Goal: Use online tool/utility: Utilize a website feature to perform a specific function

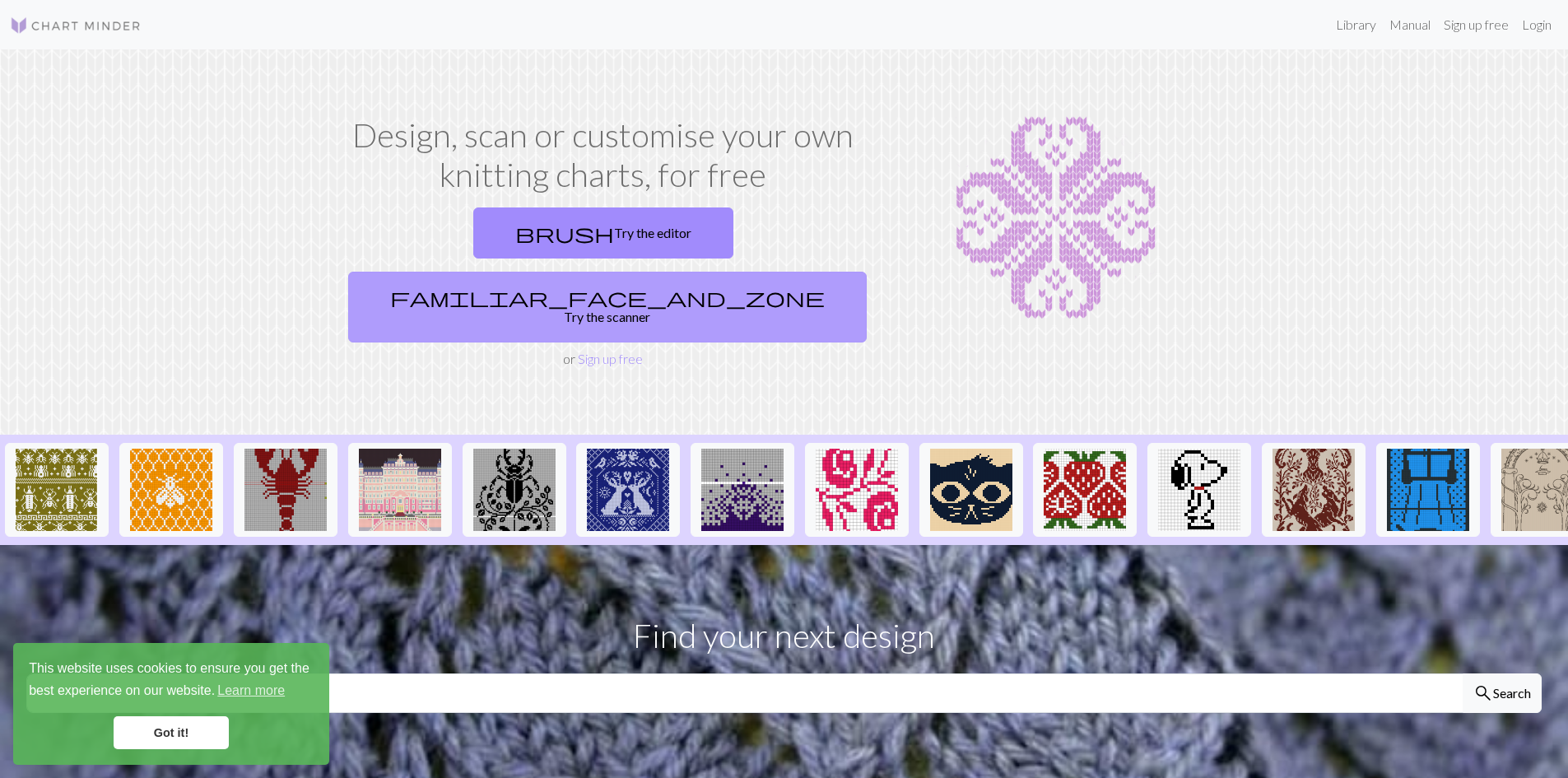
scroll to position [83, 0]
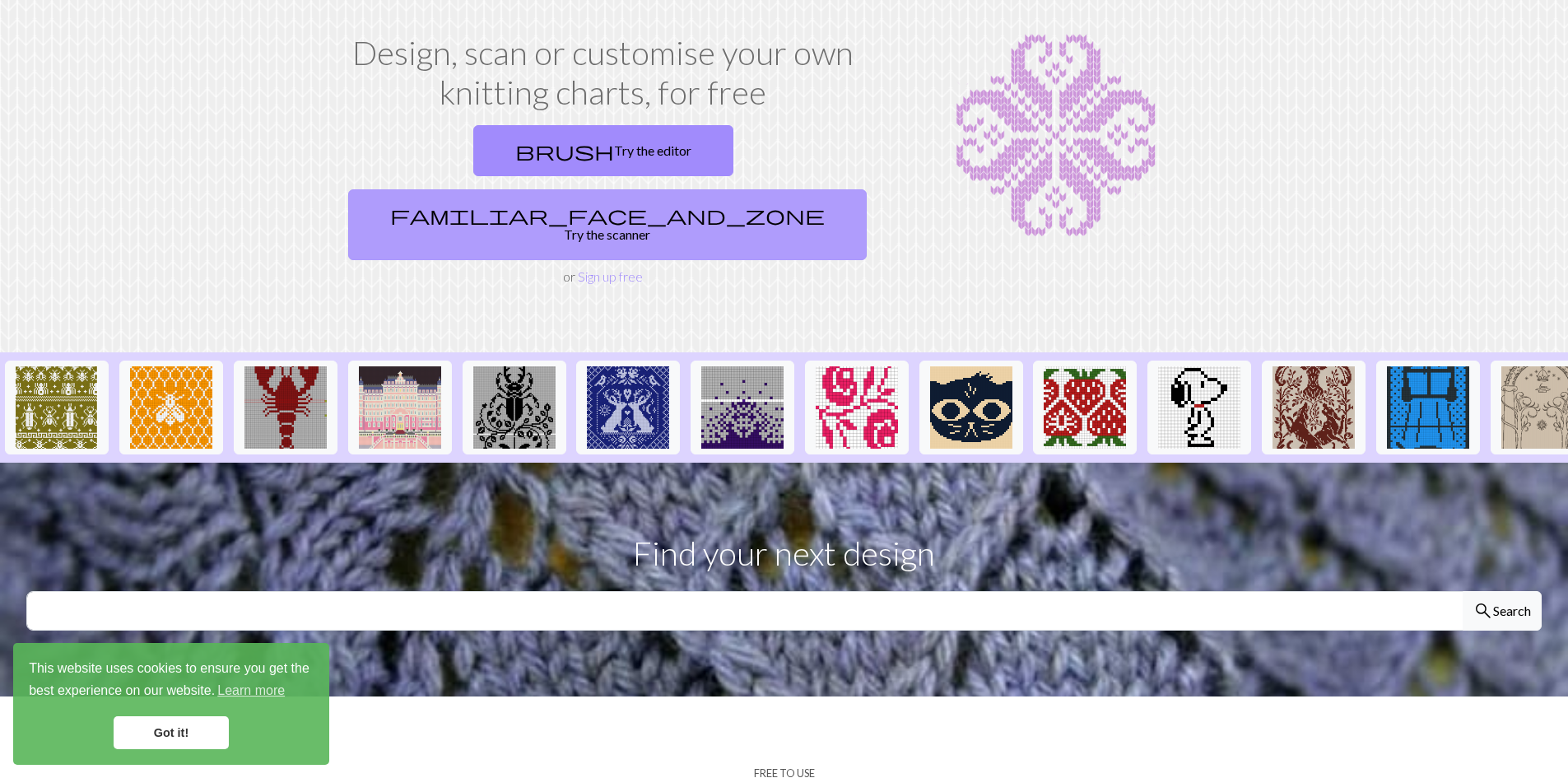
click at [773, 189] on link "familiar_face_and_zone Try the scanner" at bounding box center [607, 225] width 519 height 71
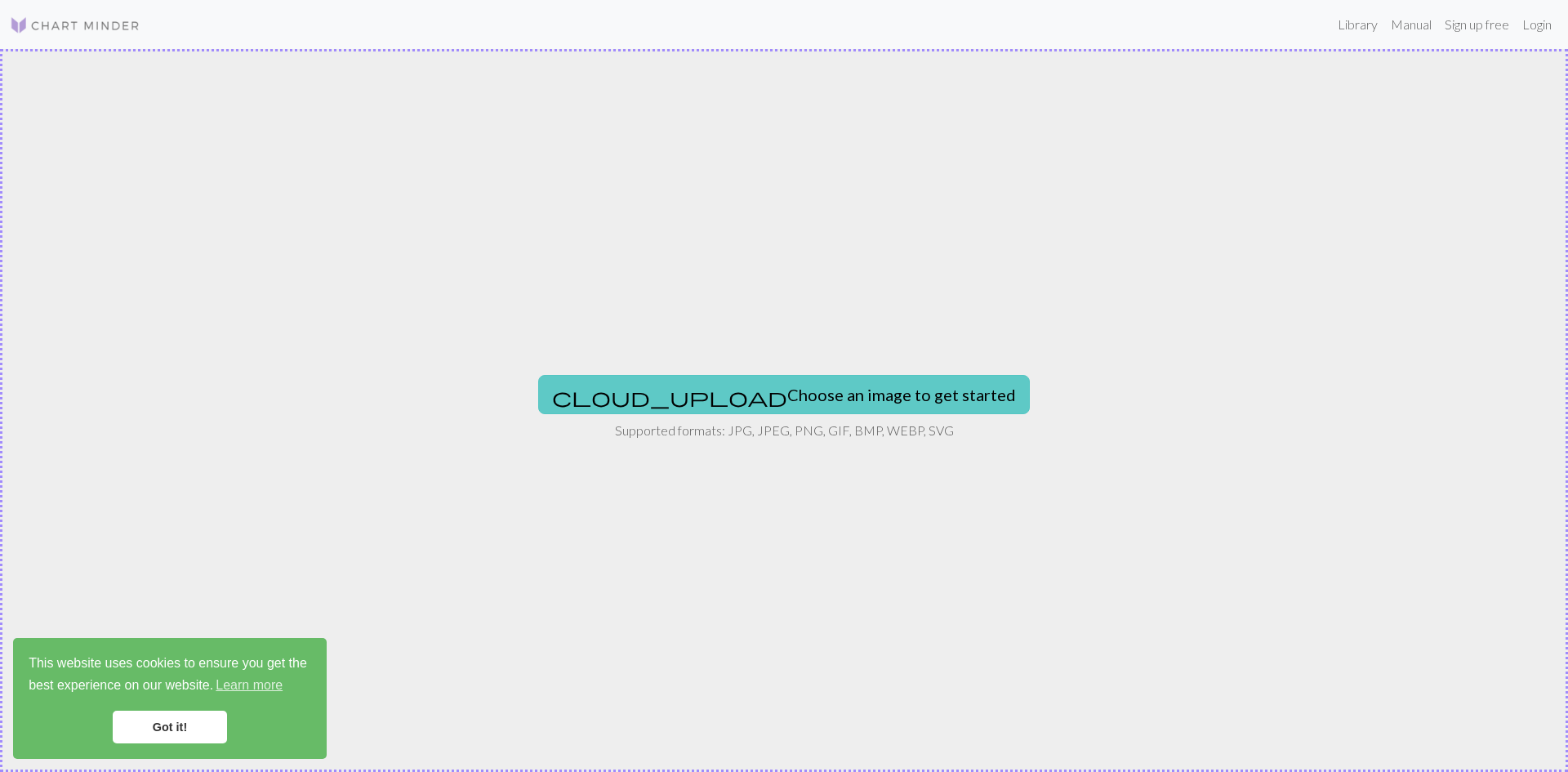
click at [807, 394] on button "cloud_upload Choose an image to get started" at bounding box center [784, 394] width 492 height 40
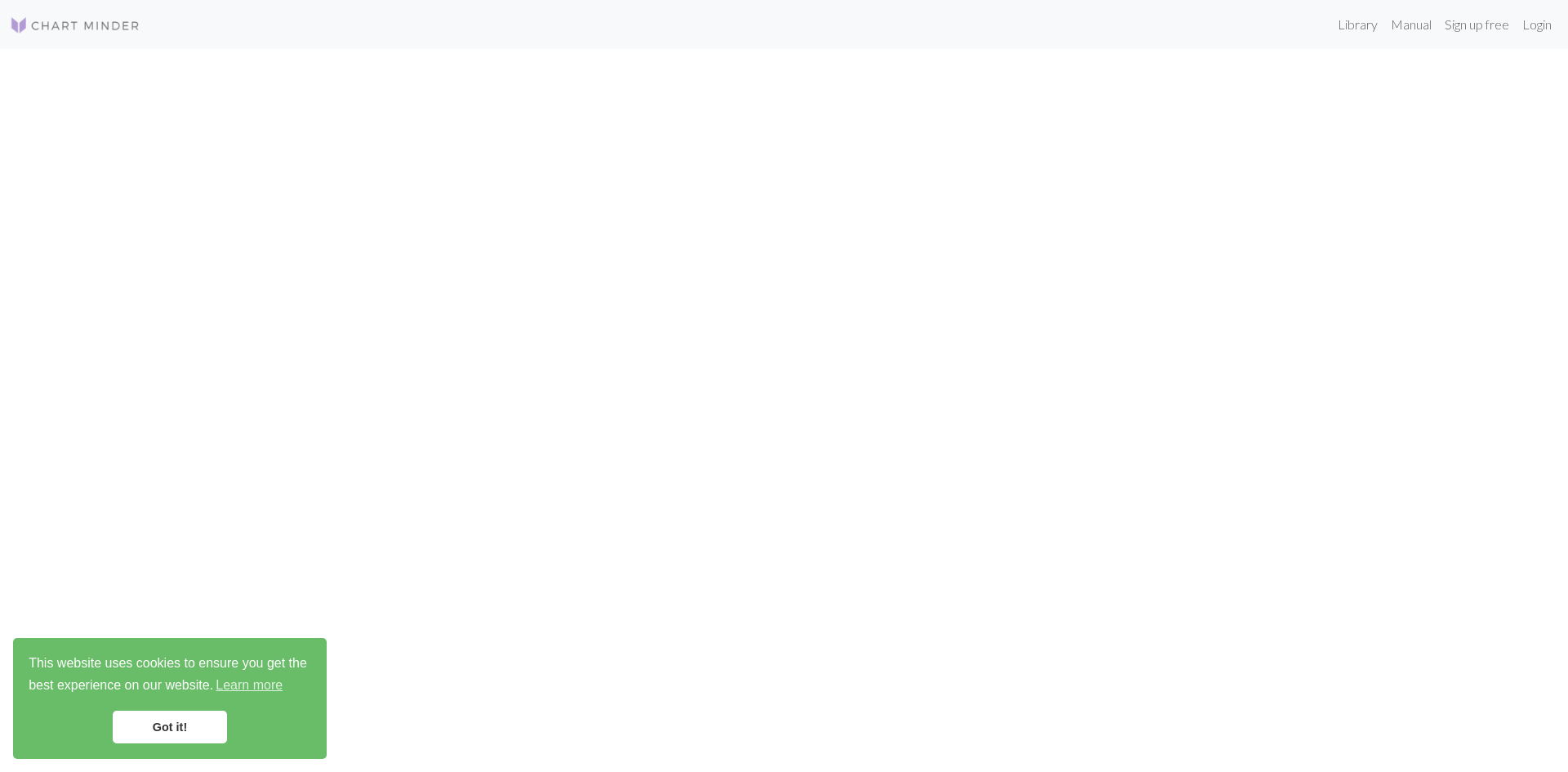
click at [160, 729] on link "Got it!" at bounding box center [169, 727] width 114 height 32
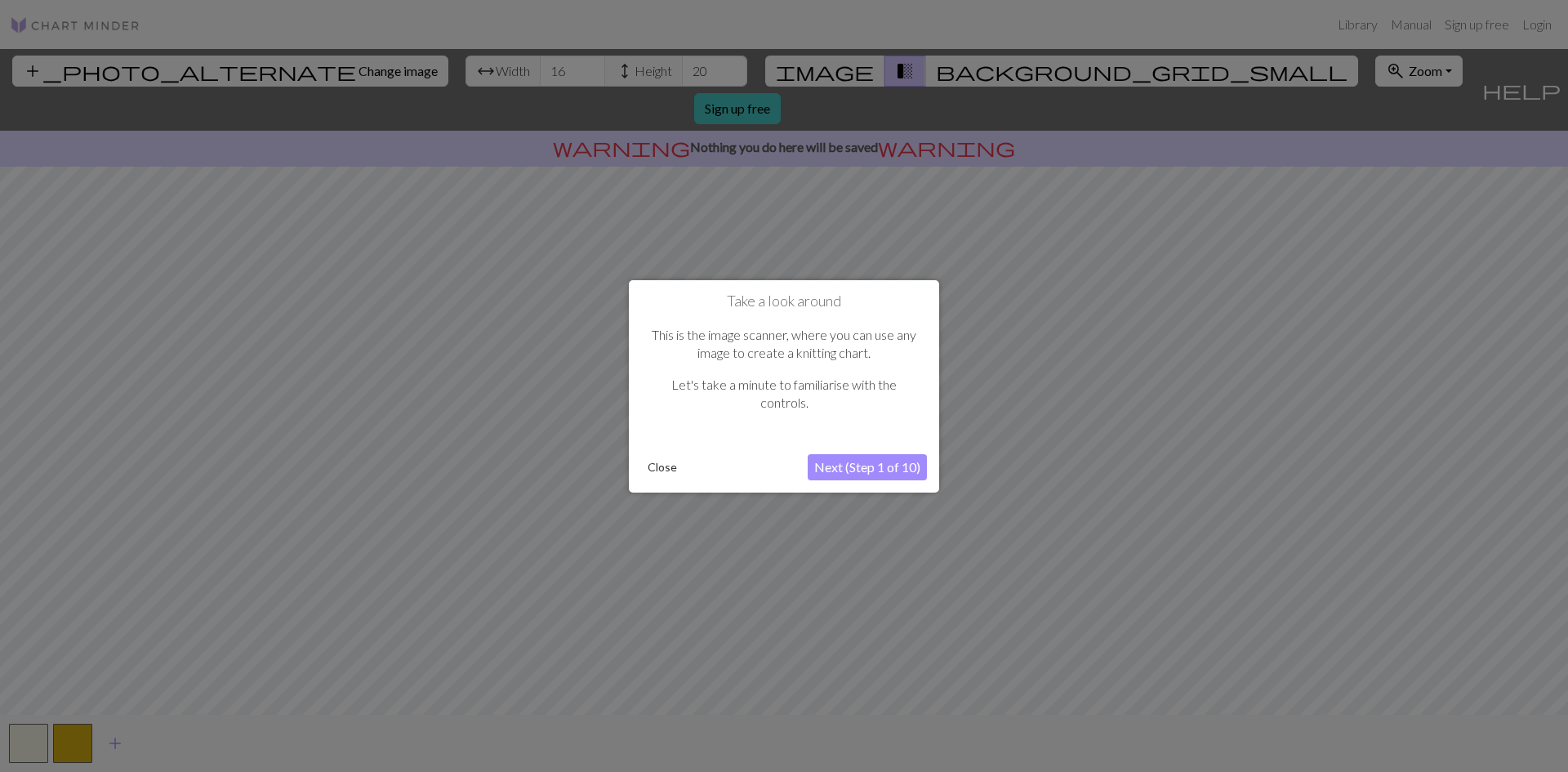
click at [846, 464] on button "Next (Step 1 of 10)" at bounding box center [866, 467] width 119 height 26
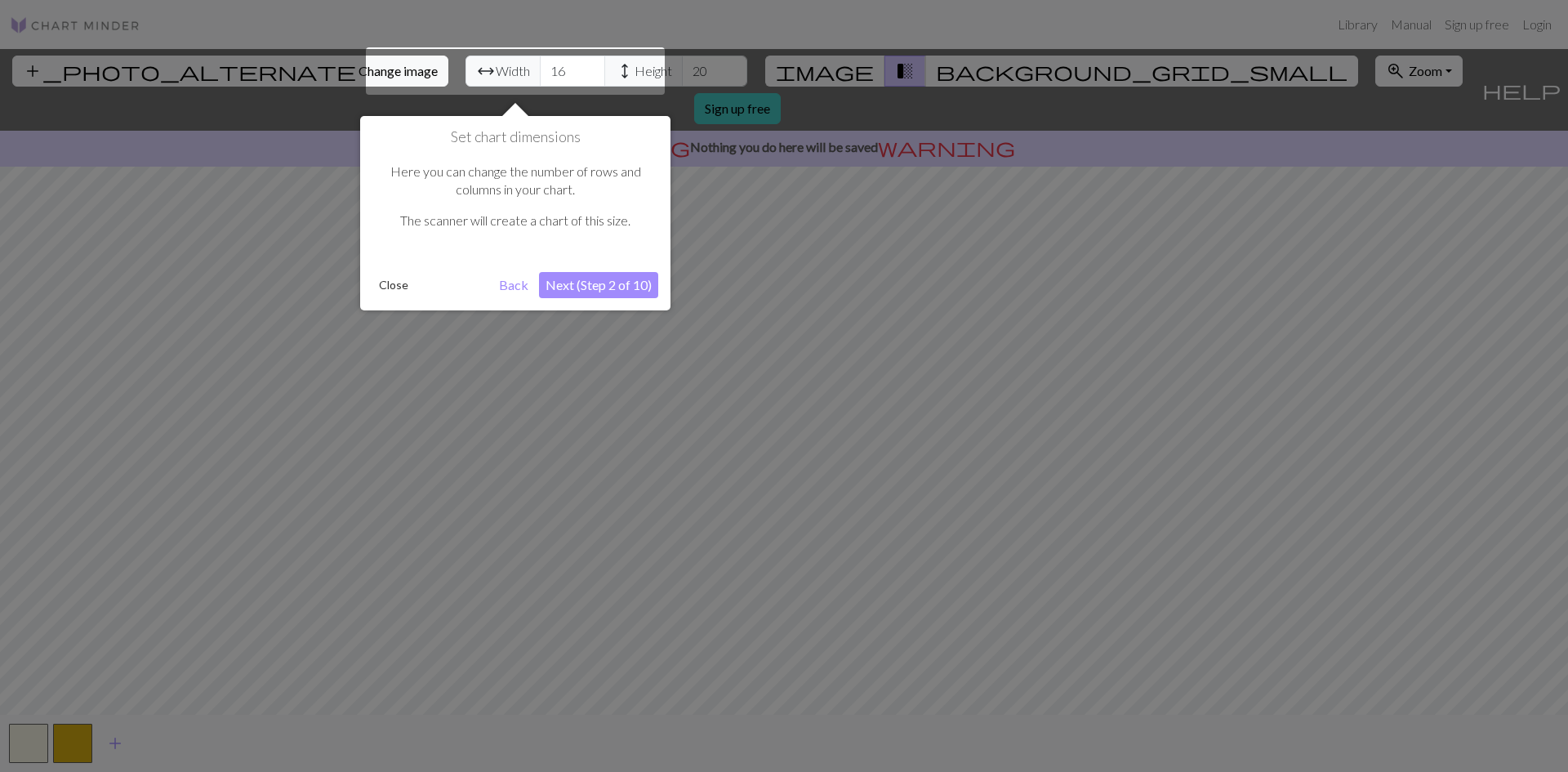
click at [389, 284] on button "Close" at bounding box center [393, 285] width 42 height 25
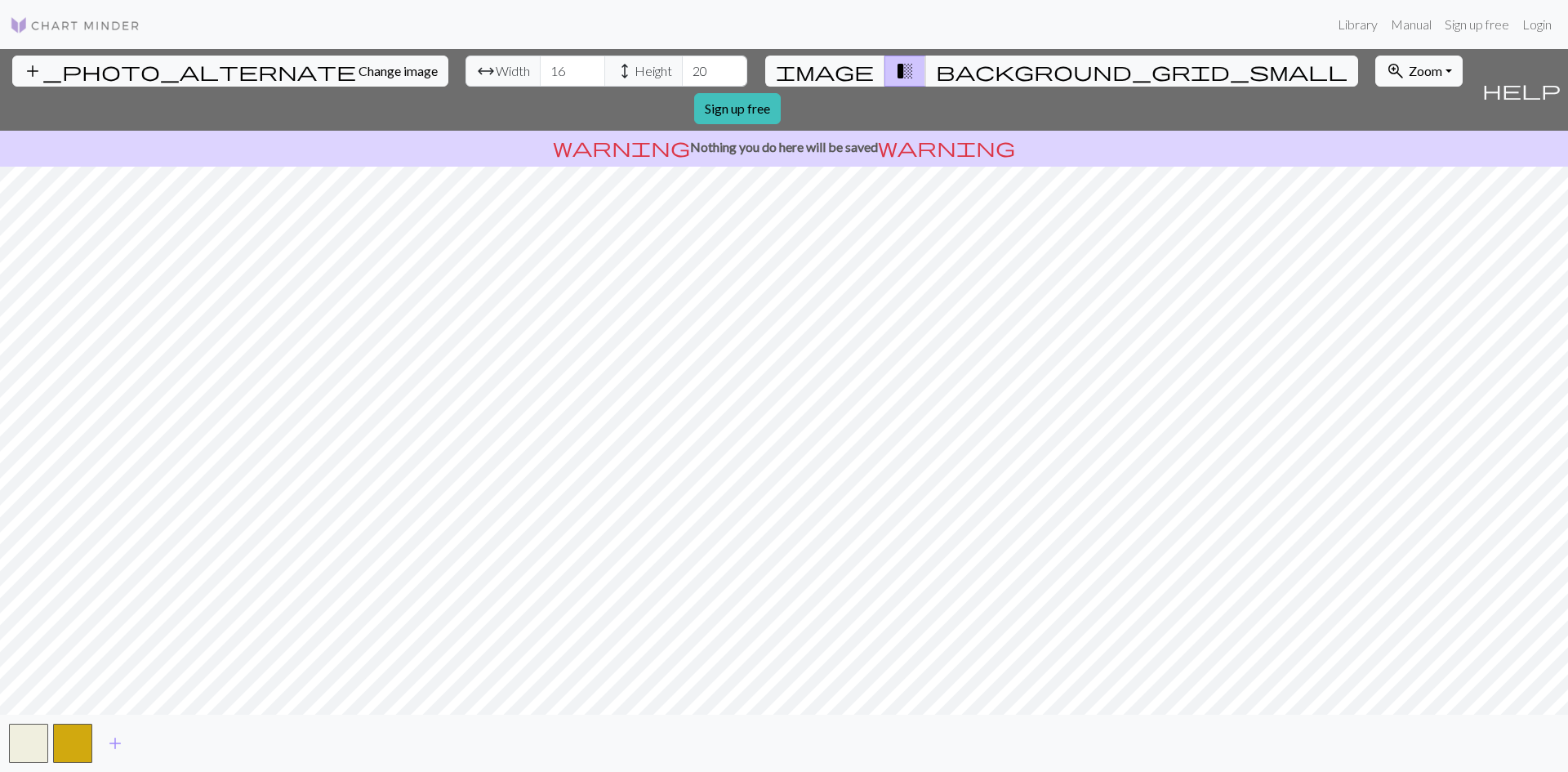
click at [1163, 718] on div "add_photo_alternate Change image arrow_range Width 16 height Height 20 image tr…" at bounding box center [784, 410] width 1568 height 723
click at [830, 72] on button "image" at bounding box center [825, 71] width 120 height 31
click at [895, 75] on span "transition_fade" at bounding box center [904, 71] width 19 height 23
click at [935, 75] on span "background_grid_small" at bounding box center [1141, 71] width 412 height 23
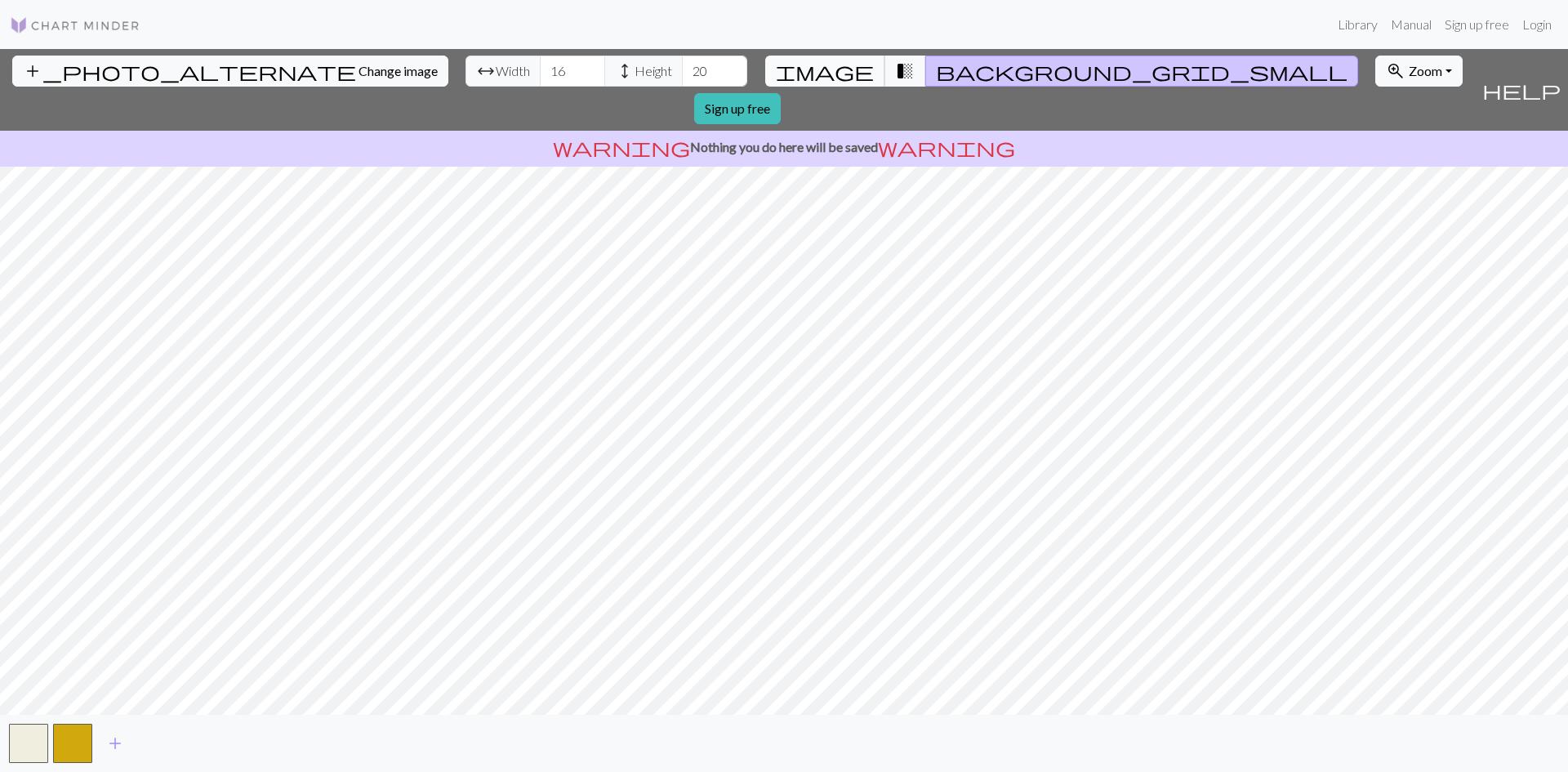
click at [839, 67] on span "image" at bounding box center [825, 71] width 98 height 23
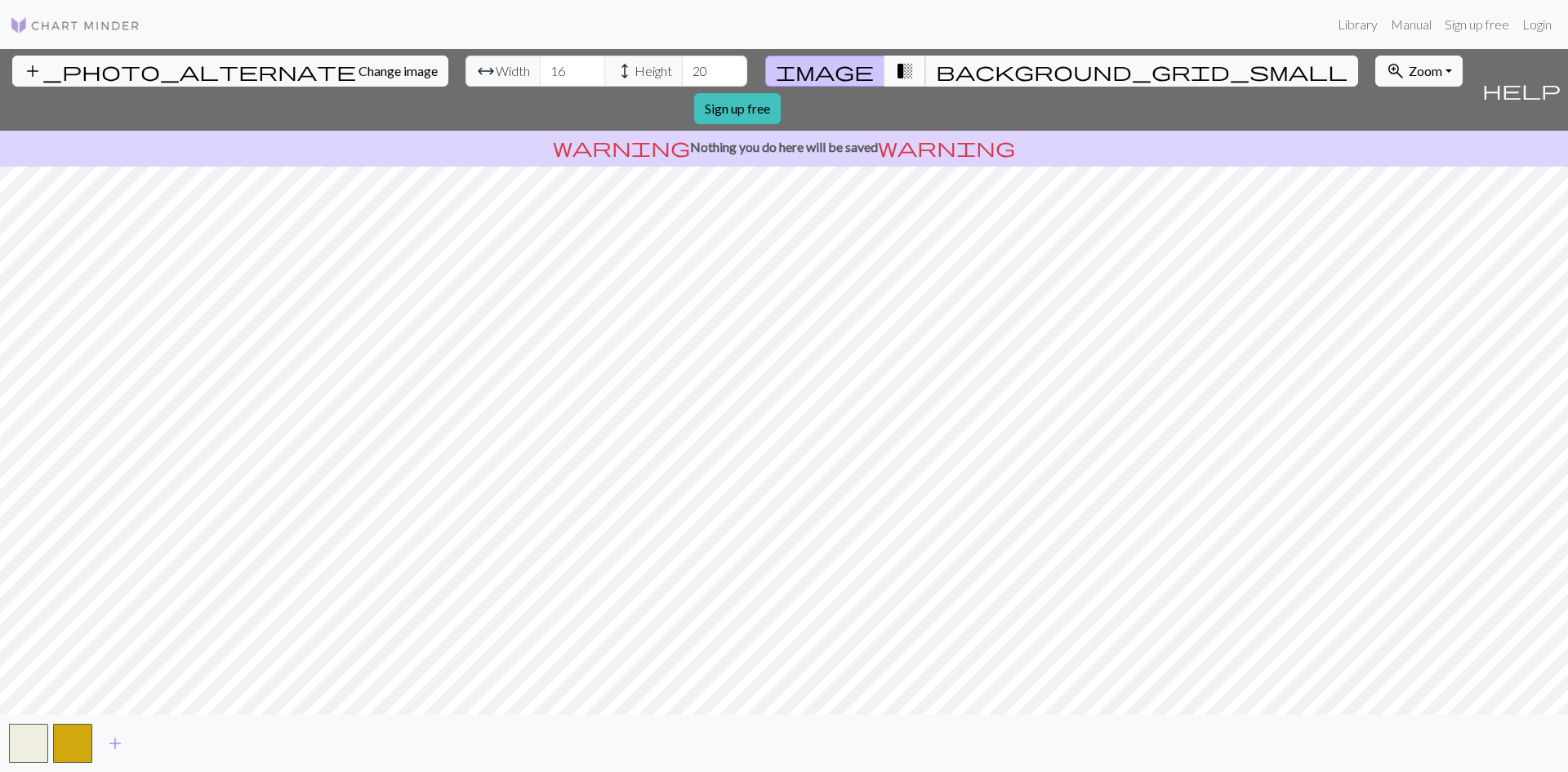
click at [895, 79] on span "transition_fade" at bounding box center [904, 71] width 19 height 23
click at [935, 76] on span "background_grid_small" at bounding box center [1141, 71] width 412 height 23
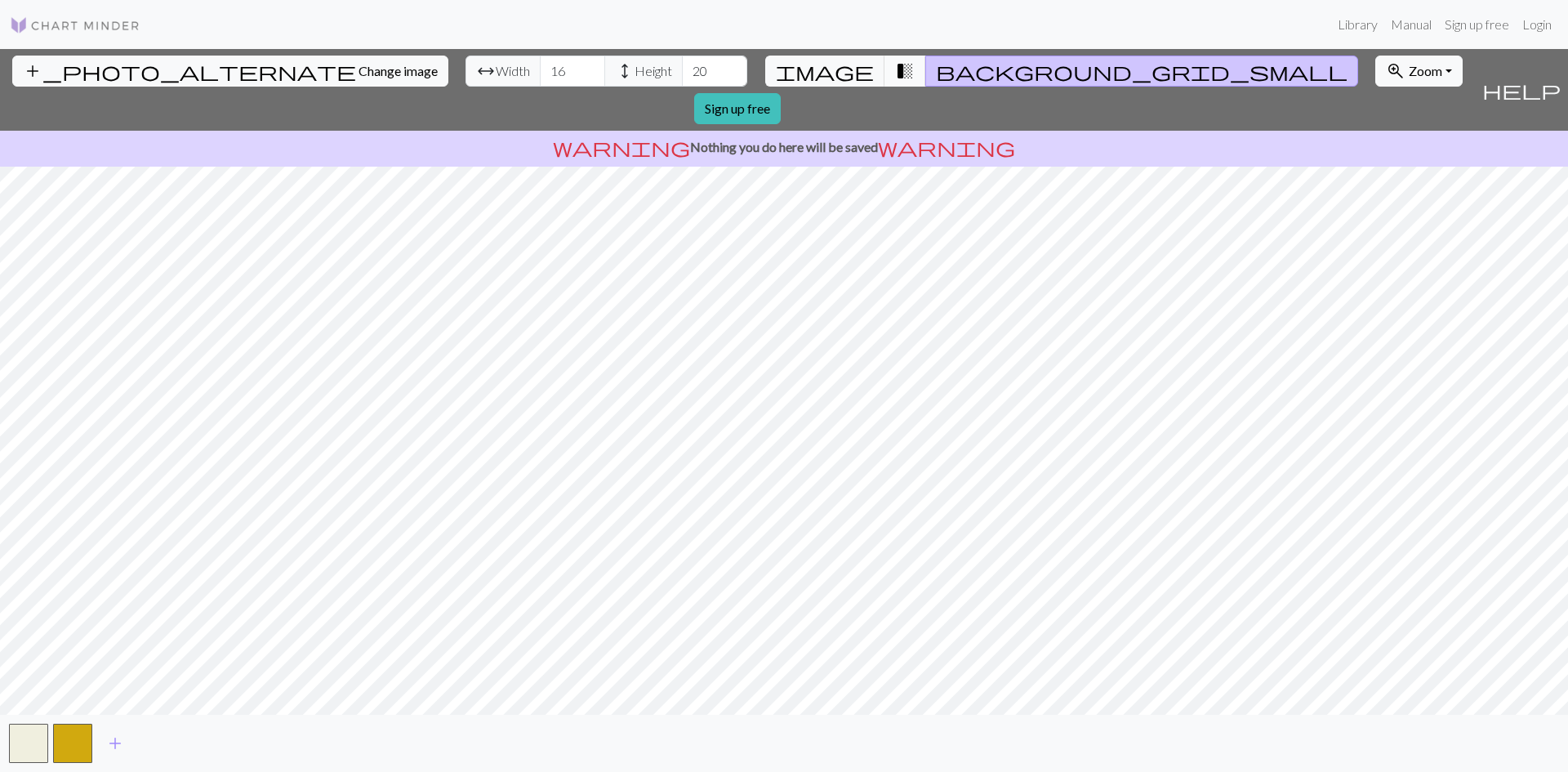
click at [900, 69] on button "transition_fade" at bounding box center [904, 71] width 41 height 31
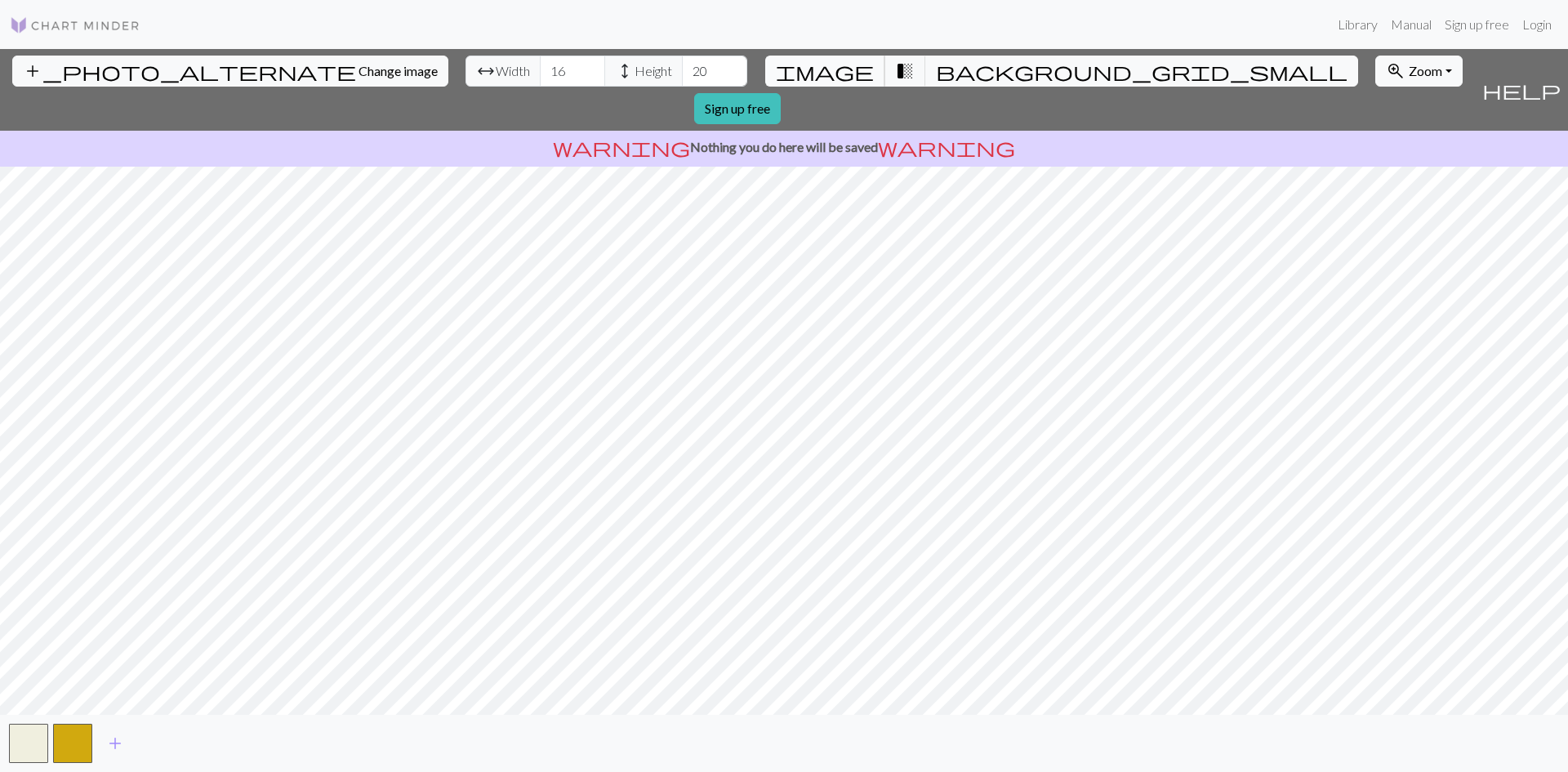
click at [842, 71] on span "image" at bounding box center [825, 71] width 98 height 23
click at [540, 64] on input "17" at bounding box center [572, 71] width 65 height 31
click at [540, 64] on input "18" at bounding box center [572, 71] width 65 height 31
click at [540, 64] on input "19" at bounding box center [572, 71] width 65 height 31
click at [540, 64] on input "20" at bounding box center [572, 71] width 65 height 31
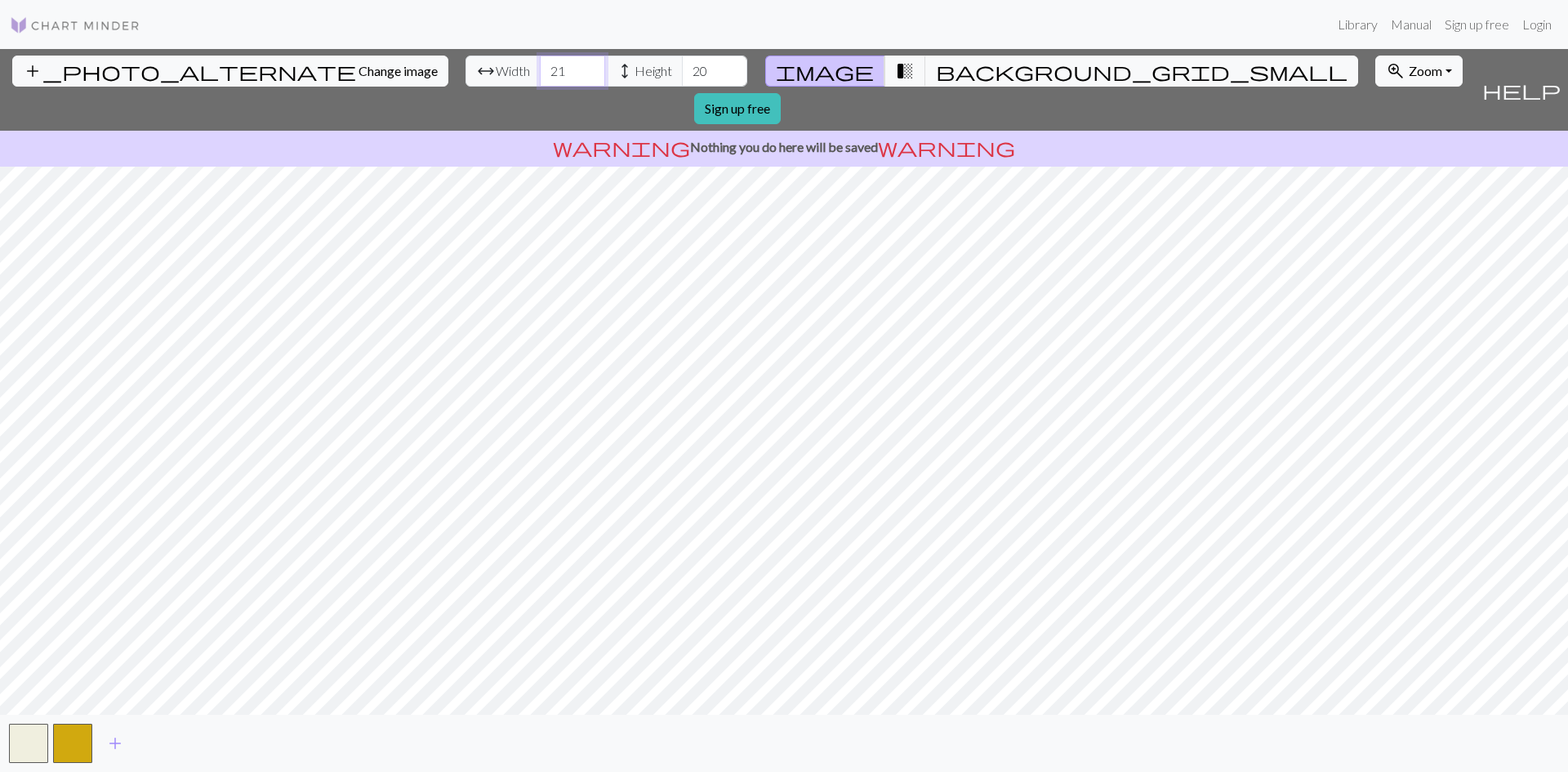
click at [540, 64] on input "21" at bounding box center [572, 71] width 65 height 31
click at [540, 64] on input "22" at bounding box center [572, 71] width 65 height 31
click at [540, 64] on input "23" at bounding box center [572, 71] width 65 height 31
click at [540, 64] on input "24" at bounding box center [572, 71] width 65 height 31
click at [540, 64] on input "25" at bounding box center [572, 71] width 65 height 31
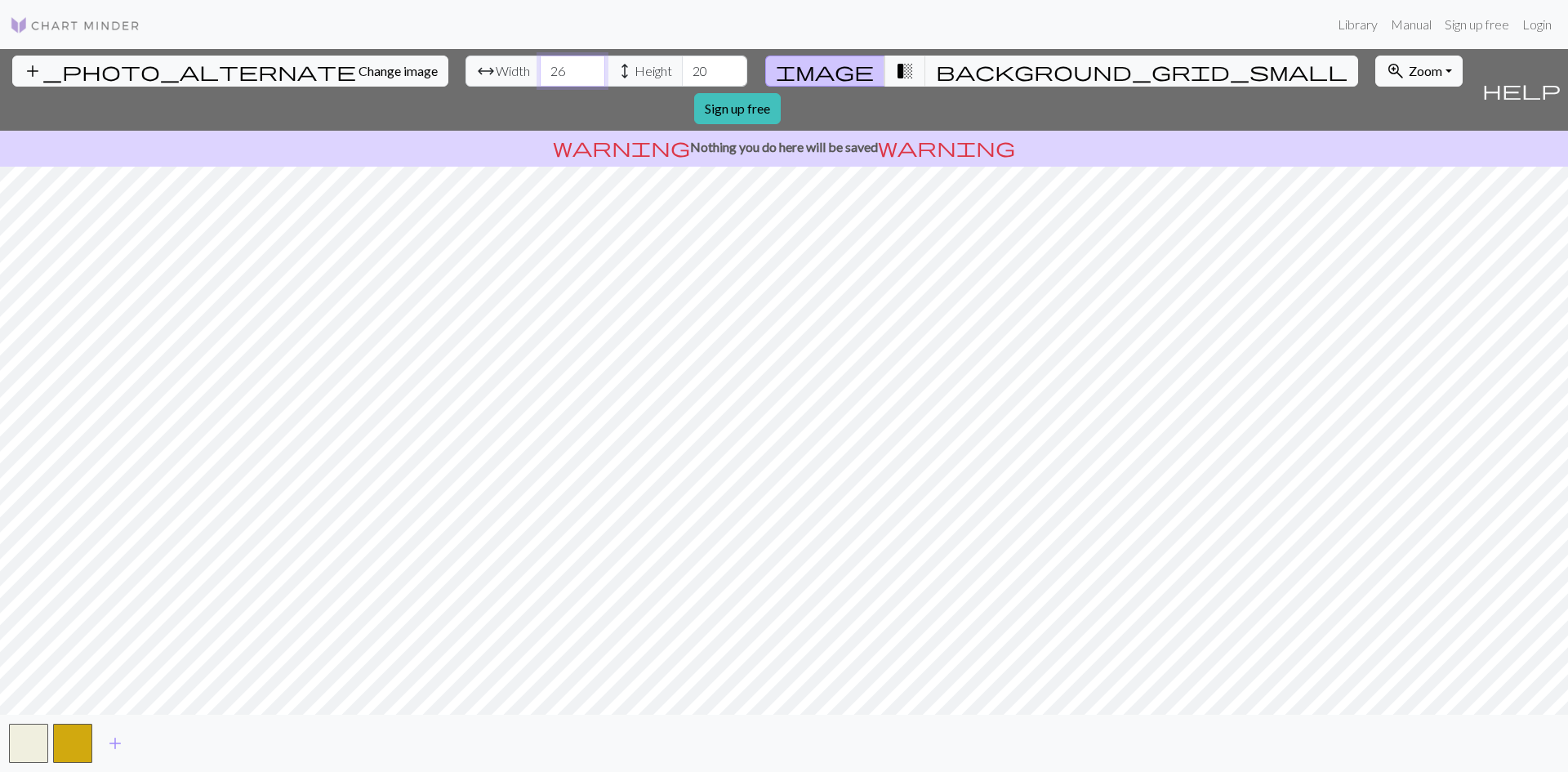
click at [540, 64] on input "26" at bounding box center [572, 71] width 65 height 31
click at [540, 64] on input "27" at bounding box center [572, 71] width 65 height 31
click at [540, 64] on input "28" at bounding box center [572, 71] width 65 height 31
click at [540, 64] on input "29" at bounding box center [572, 71] width 65 height 31
click at [540, 80] on input "28" at bounding box center [572, 71] width 65 height 31
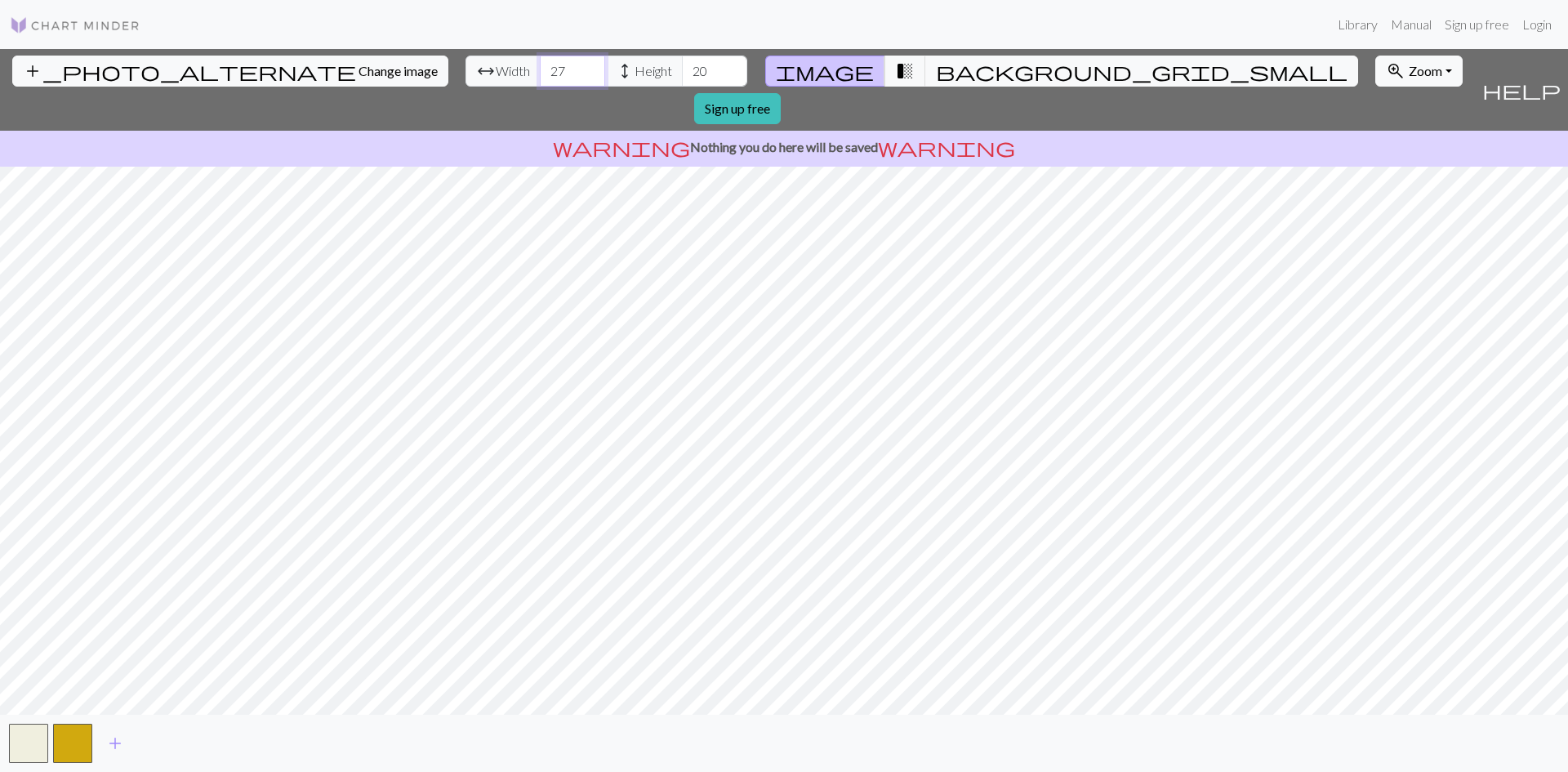
click at [540, 80] on input "27" at bounding box center [572, 71] width 65 height 31
click at [540, 80] on input "26" at bounding box center [572, 71] width 65 height 31
click at [540, 80] on input "23" at bounding box center [572, 71] width 65 height 31
click at [540, 80] on input "22" at bounding box center [572, 71] width 65 height 31
click at [540, 76] on input "21" at bounding box center [572, 71] width 65 height 31
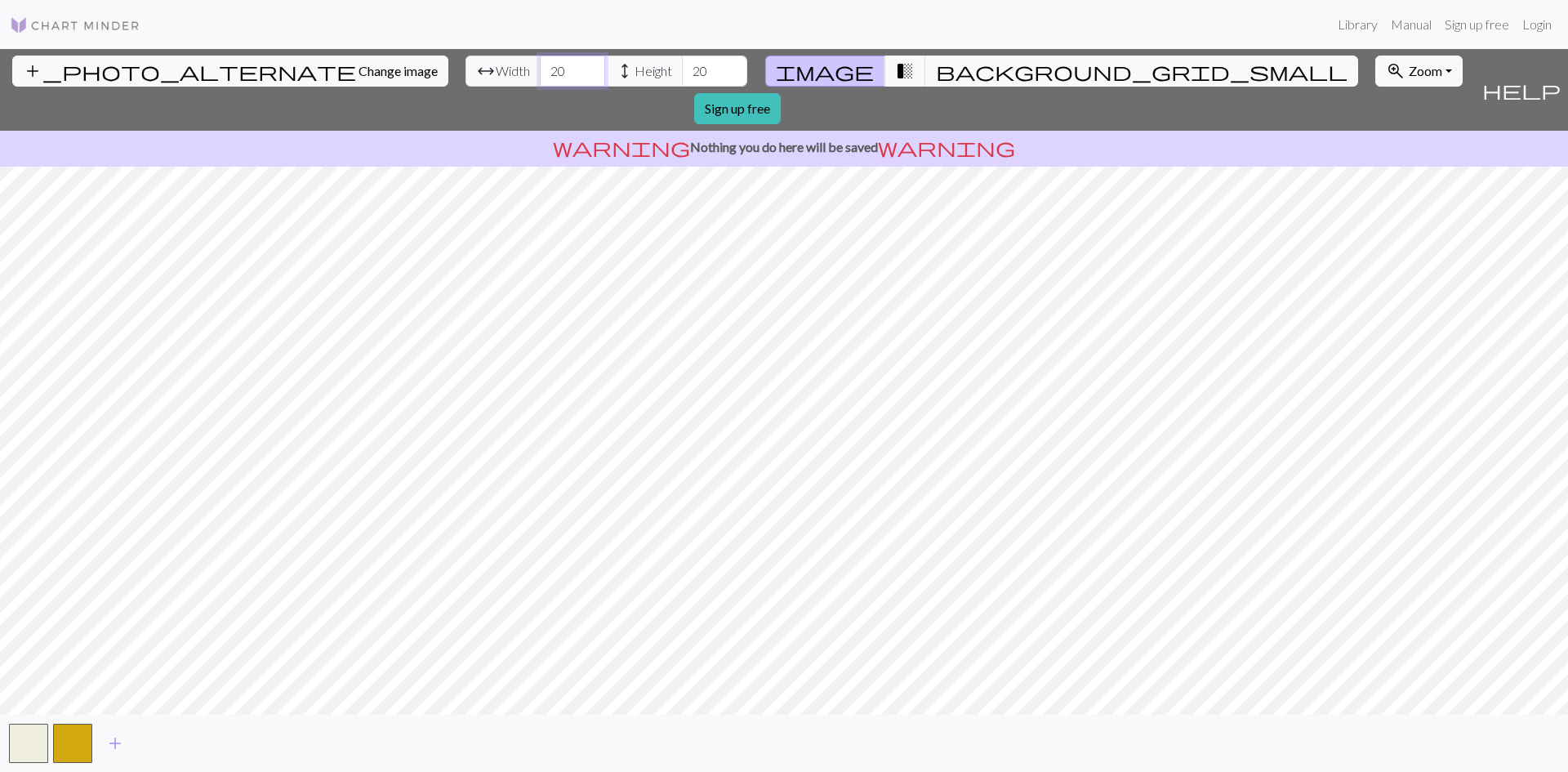
type input "20"
click at [540, 76] on input "20" at bounding box center [572, 71] width 65 height 31
click at [1409, 64] on span "Zoom" at bounding box center [1425, 70] width 33 height 16
click at [1376, 201] on button "50%" at bounding box center [1440, 199] width 129 height 26
click at [1375, 78] on button "zoom_in Zoom Zoom" at bounding box center [1418, 71] width 87 height 31
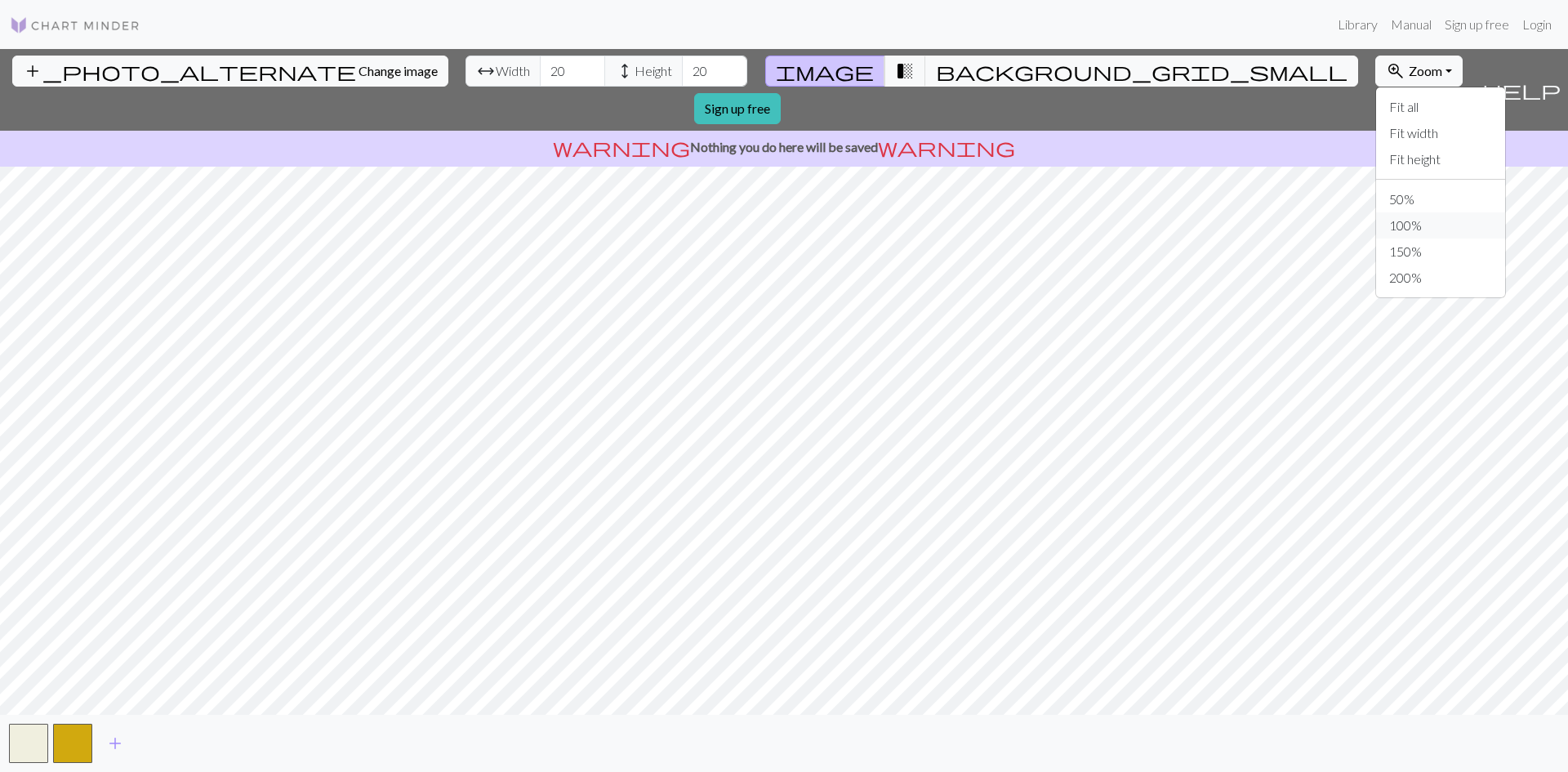
click at [1376, 228] on button "100%" at bounding box center [1440, 226] width 129 height 26
click at [80, 746] on button "button" at bounding box center [73, 743] width 40 height 40
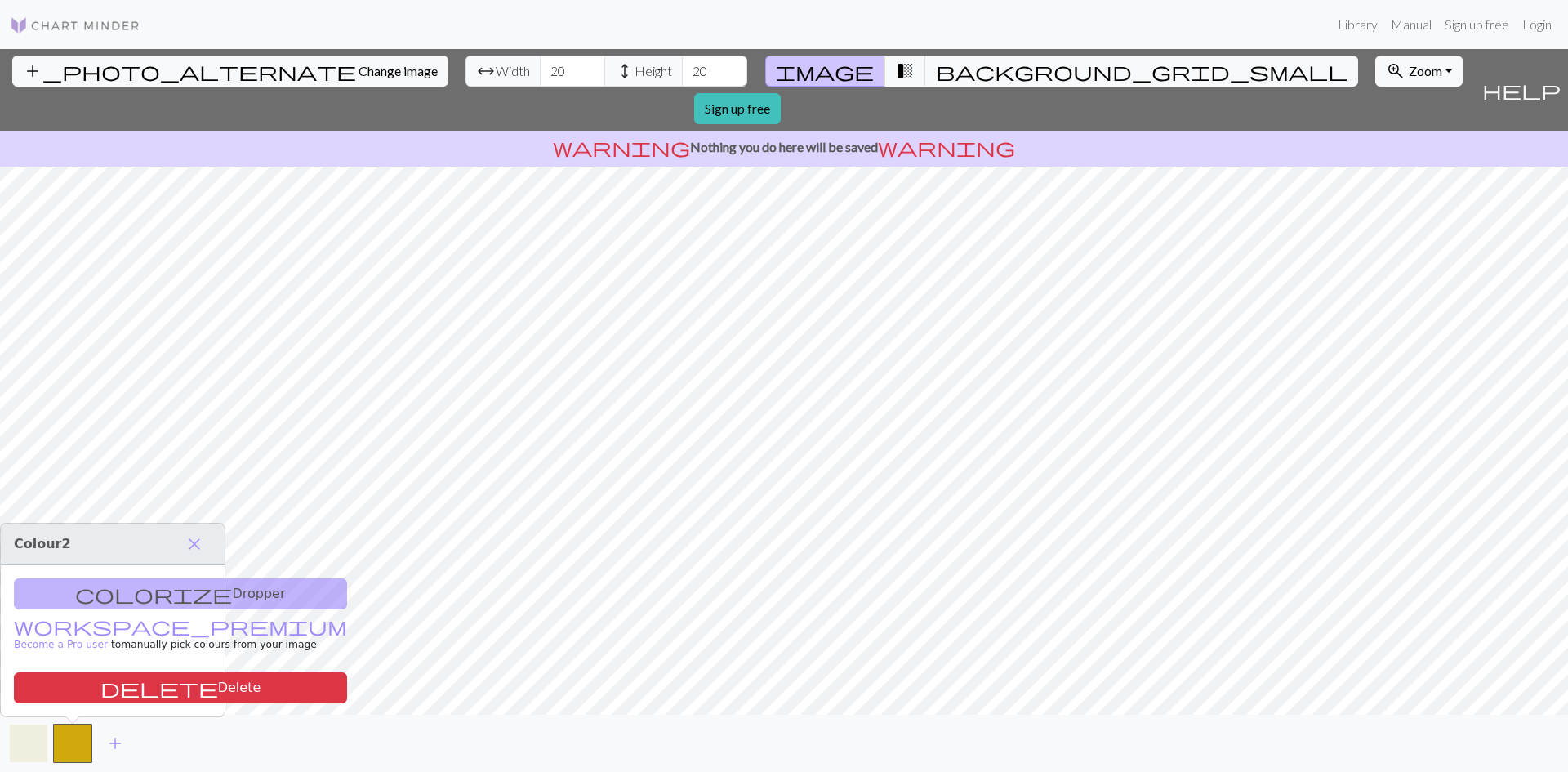
click at [40, 747] on button "button" at bounding box center [29, 743] width 40 height 40
click at [113, 747] on span "add" at bounding box center [114, 743] width 19 height 23
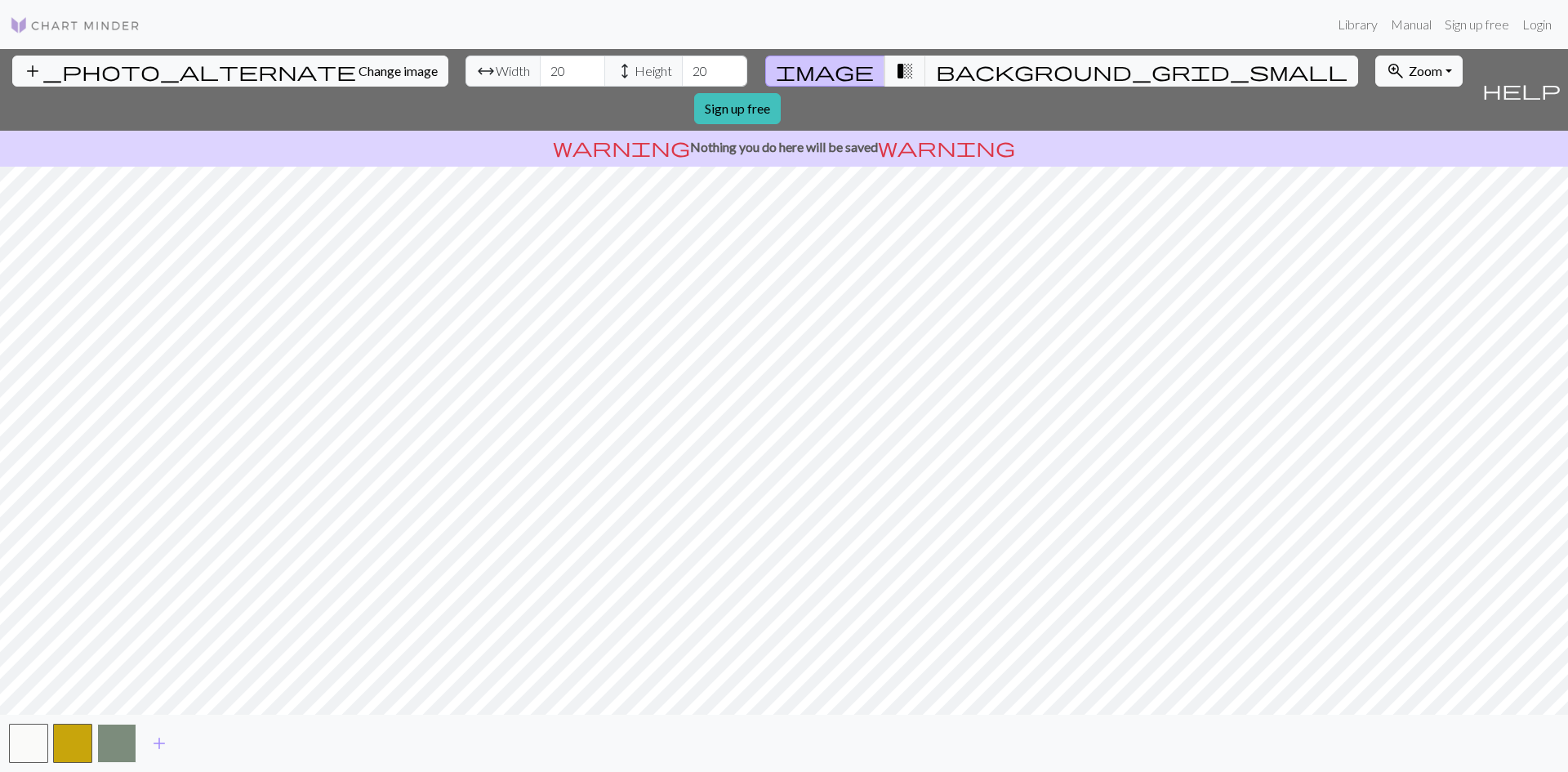
click at [121, 745] on button "button" at bounding box center [117, 743] width 40 height 40
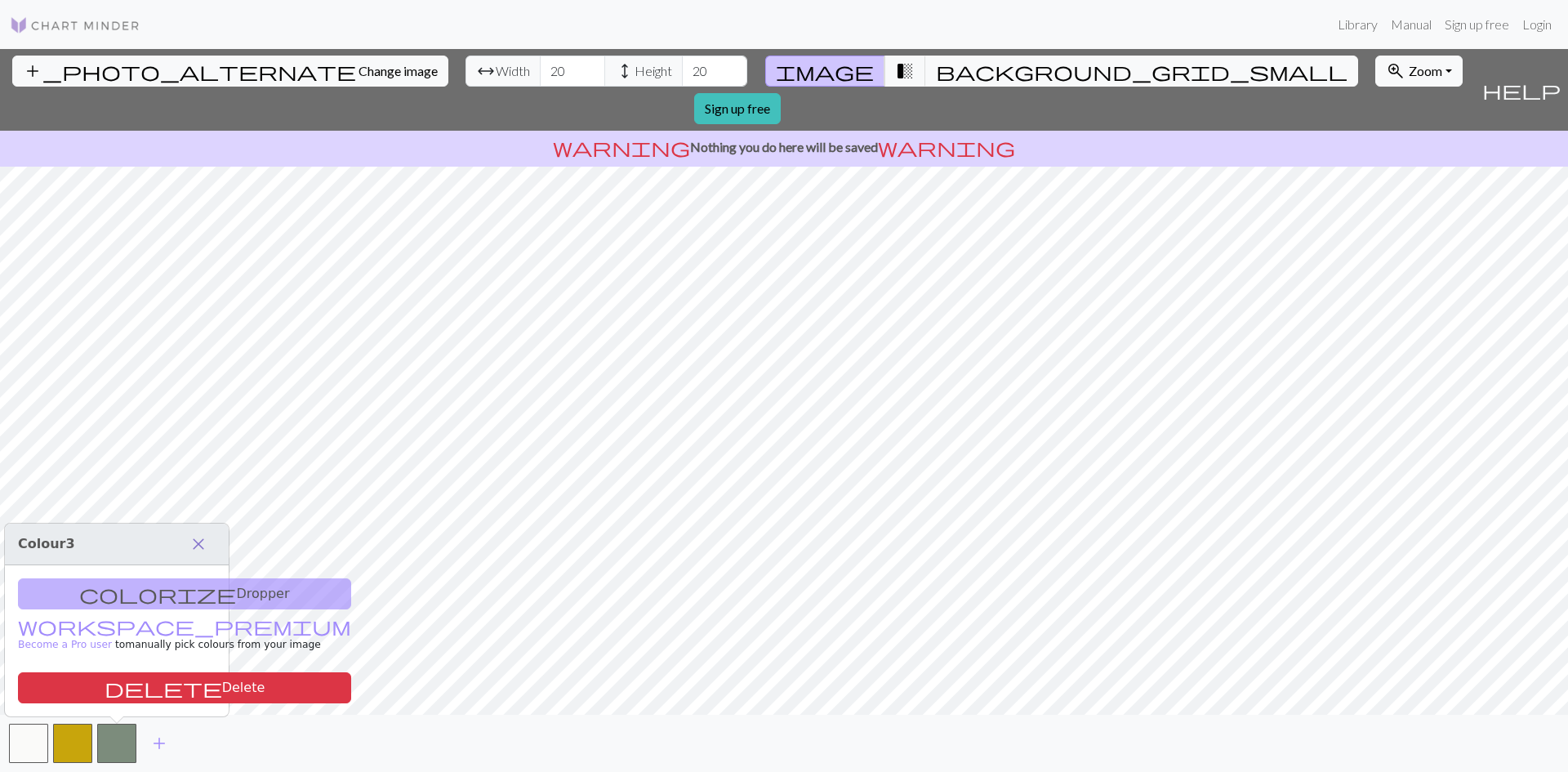
click at [203, 542] on span "close" at bounding box center [198, 544] width 19 height 23
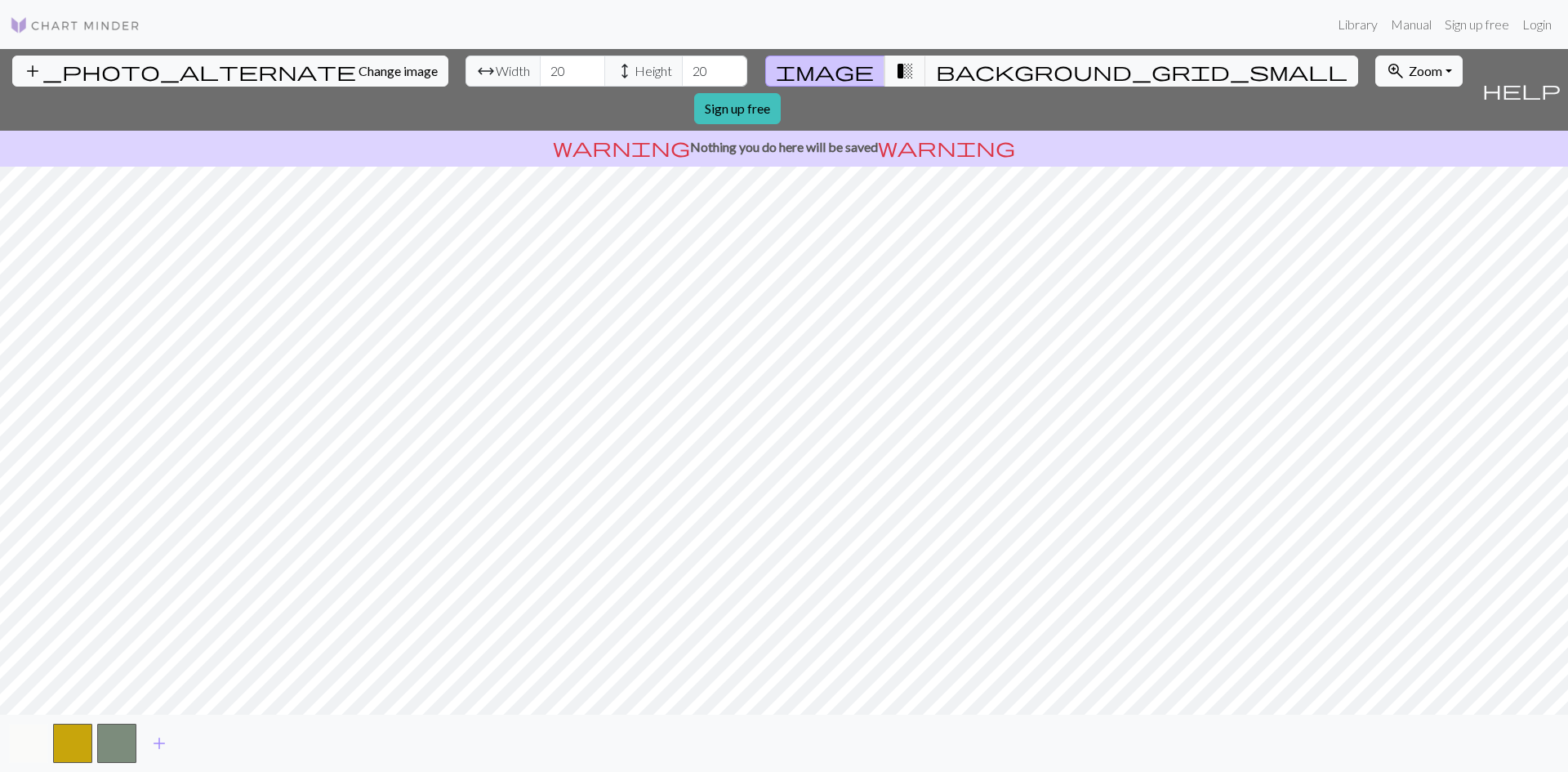
click at [29, 747] on button "button" at bounding box center [29, 743] width 40 height 40
